Goal: Information Seeking & Learning: Check status

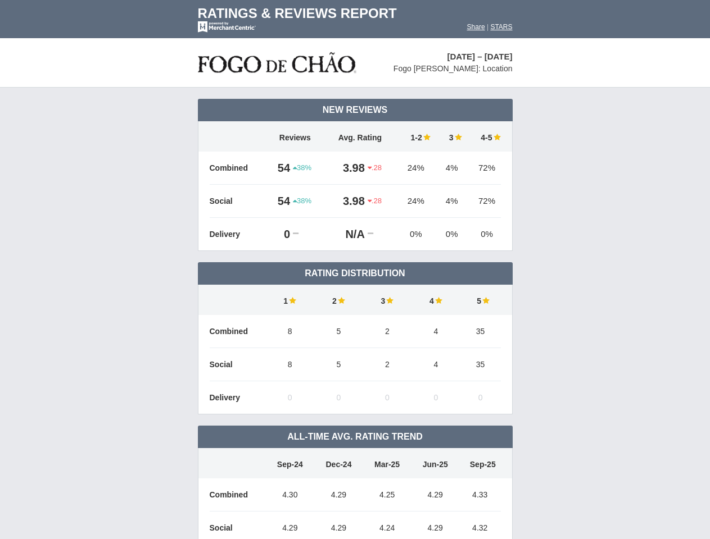
click at [355, 270] on td "Rating Distribution" at bounding box center [355, 273] width 315 height 22
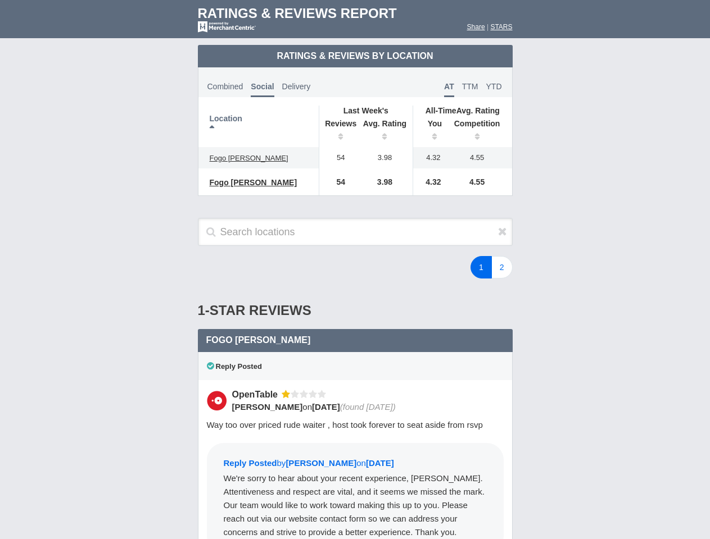
scroll to position [544, 0]
click at [355, 270] on div "1 2" at bounding box center [425, 267] width 197 height 22
click at [258, 126] on th "Location" at bounding box center [258, 127] width 121 height 42
click at [338, 131] on th "Reviews" at bounding box center [338, 131] width 38 height 31
click at [385, 131] on th "Avg. Rating" at bounding box center [385, 131] width 56 height 31
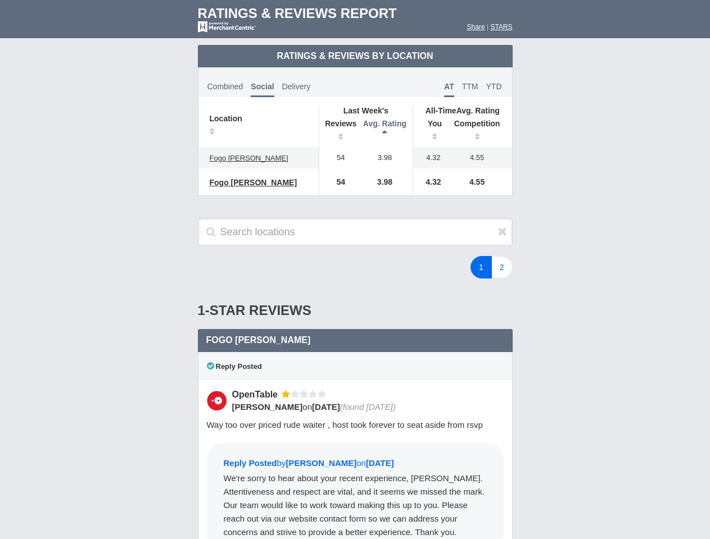
click at [430, 131] on th "You" at bounding box center [430, 131] width 35 height 31
click at [480, 131] on th "Competition" at bounding box center [480, 131] width 64 height 31
click at [355, 374] on div "Reply Posted" at bounding box center [355, 366] width 315 height 28
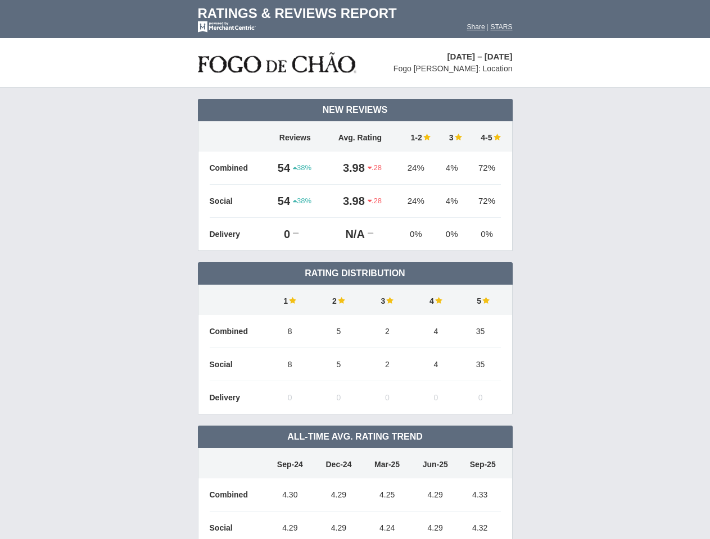
click at [355, 270] on td "Rating Distribution" at bounding box center [355, 273] width 315 height 22
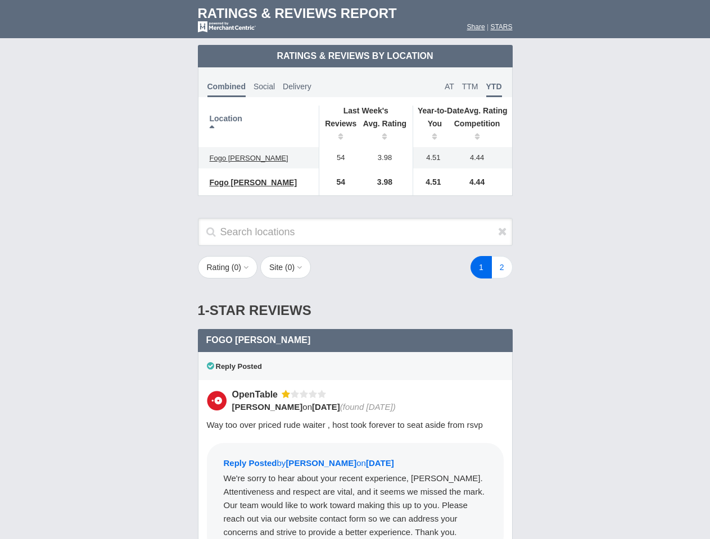
scroll to position [544, 0]
